Goal: Navigation & Orientation: Go to known website

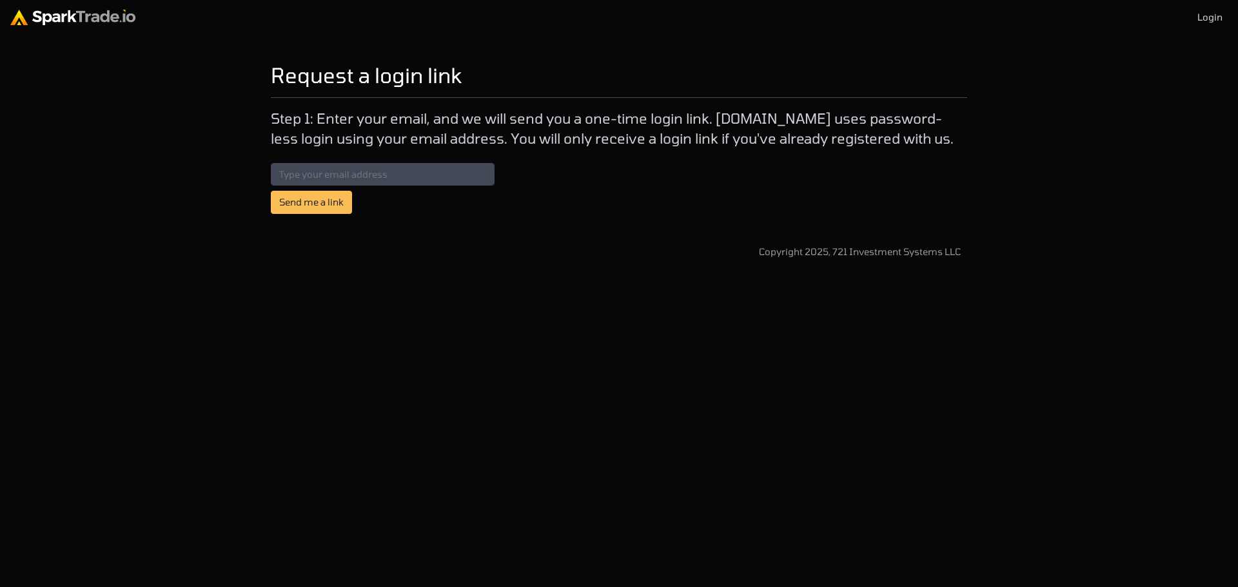
click at [26, 12] on img at bounding box center [72, 17] width 125 height 15
click at [109, 10] on img at bounding box center [72, 17] width 125 height 15
drag, startPoint x: 957, startPoint y: 242, endPoint x: 834, endPoint y: 247, distance: 123.2
click at [834, 247] on body "Login Request a login link How to Use SparkTrade.io × Step 1: Enter your email,…" at bounding box center [619, 129] width 1238 height 259
copy div "721 Investment Systems LLC"
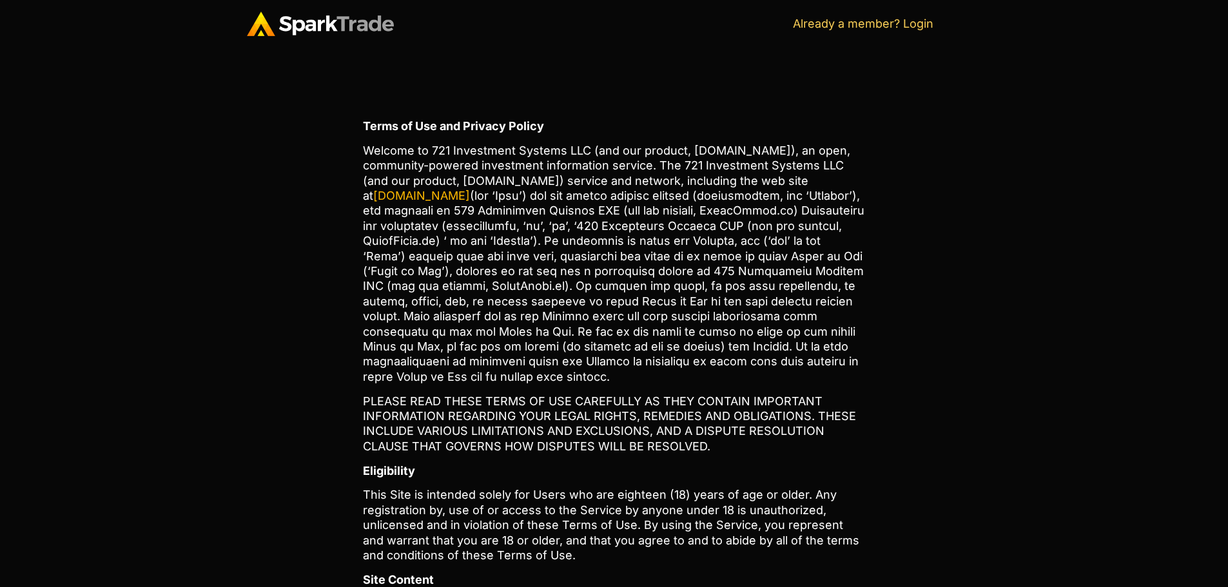
click at [342, 28] on img at bounding box center [320, 24] width 147 height 24
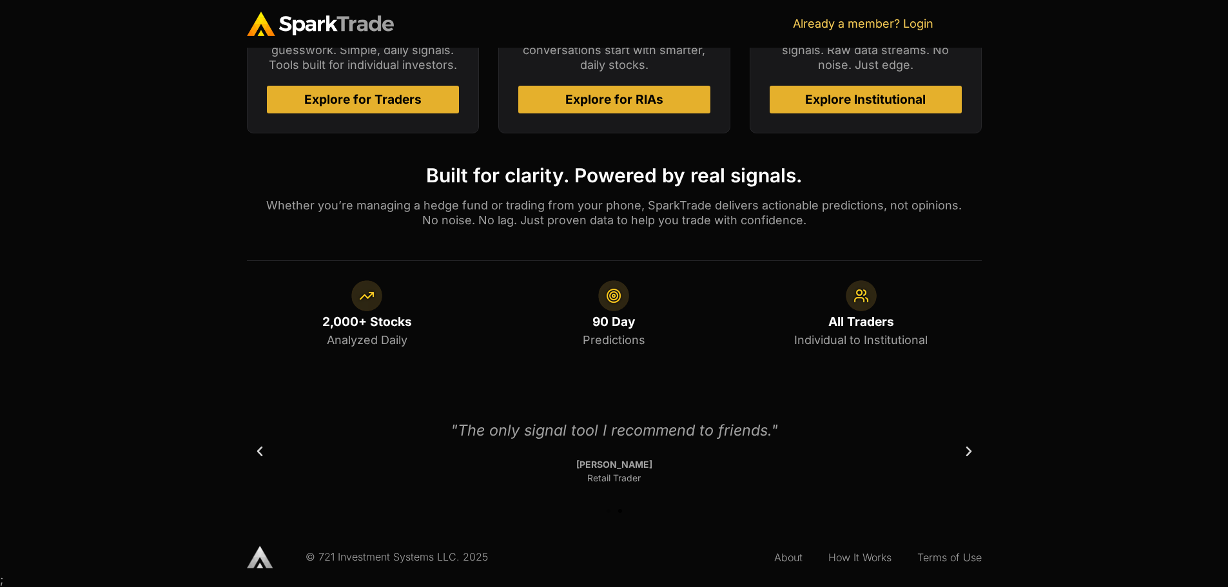
scroll to position [465, 0]
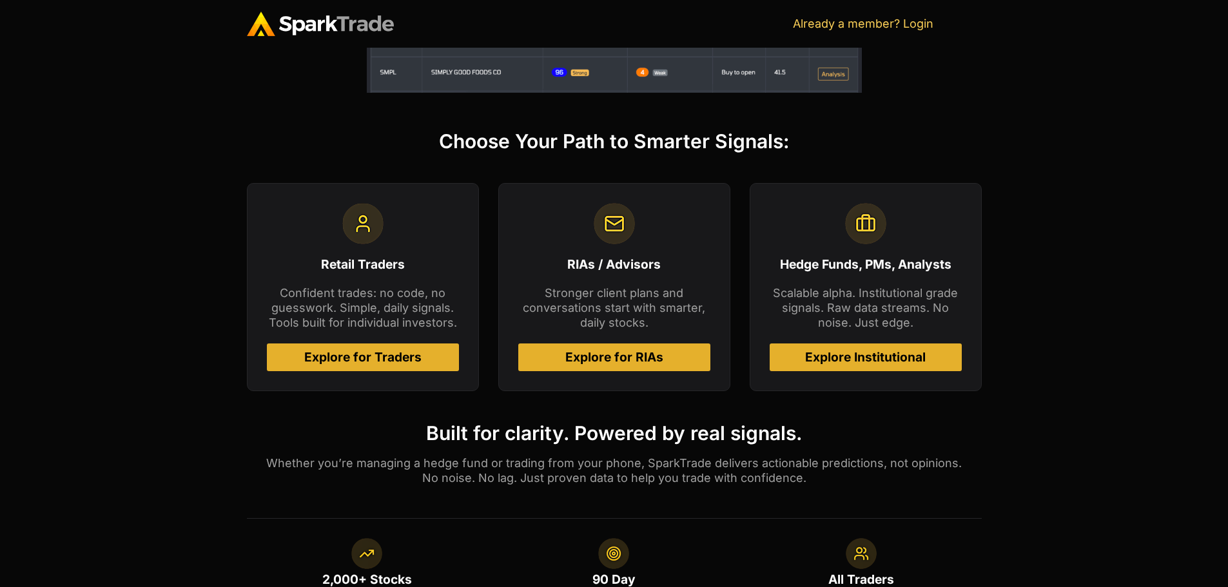
click at [916, 351] on span "Explore Institutional" at bounding box center [865, 357] width 121 height 12
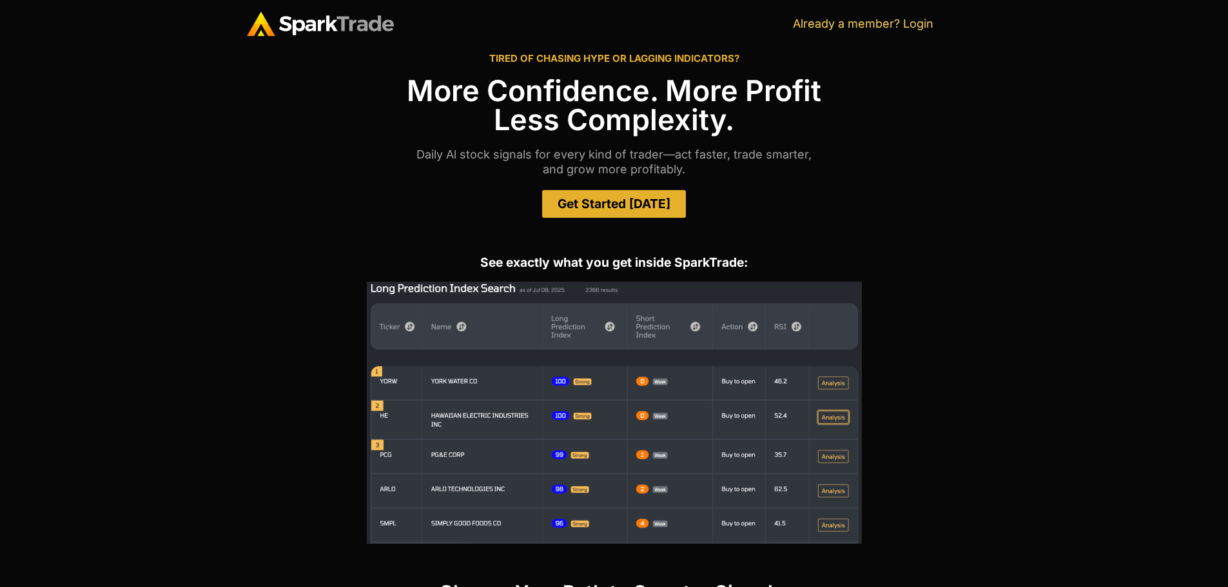
scroll to position [0, 0]
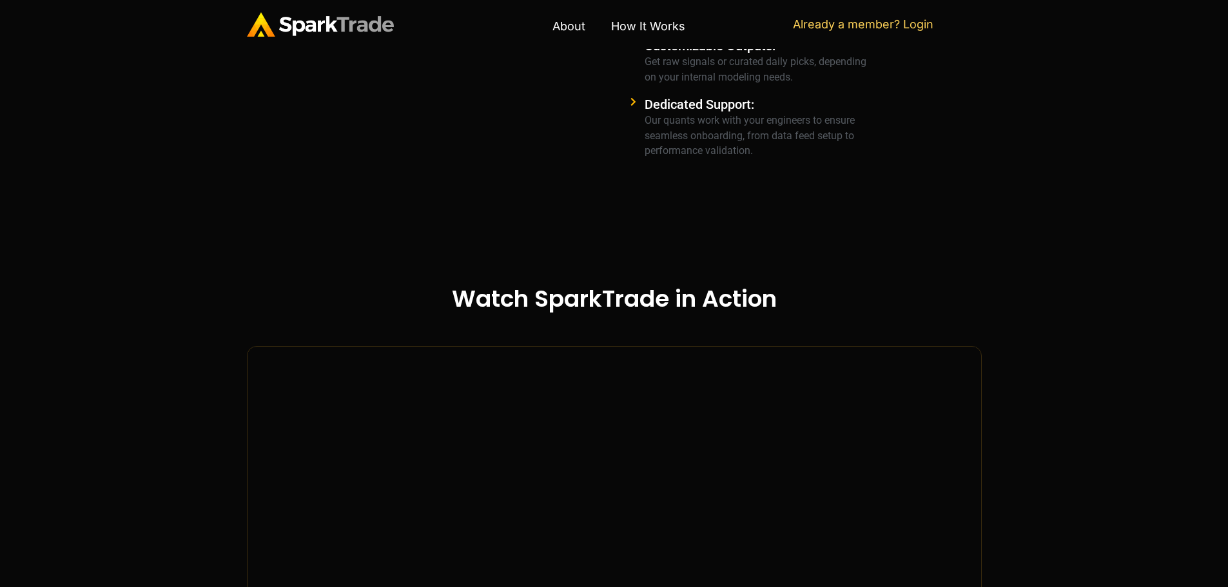
scroll to position [1934, 0]
